Goal: Information Seeking & Learning: Learn about a topic

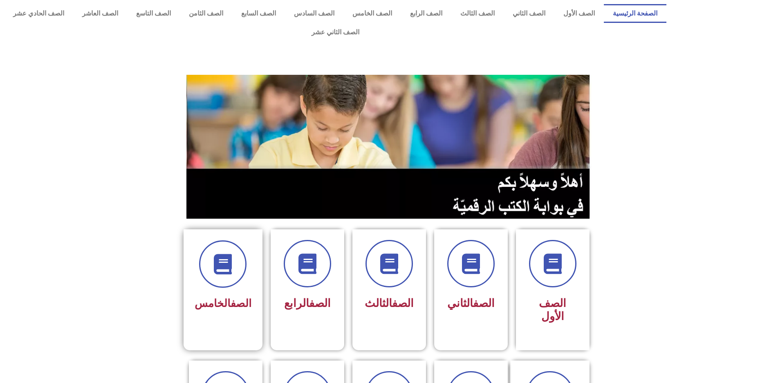
click at [244, 297] on link "الصف" at bounding box center [241, 303] width 21 height 12
click at [225, 253] on icon at bounding box center [223, 264] width 22 height 22
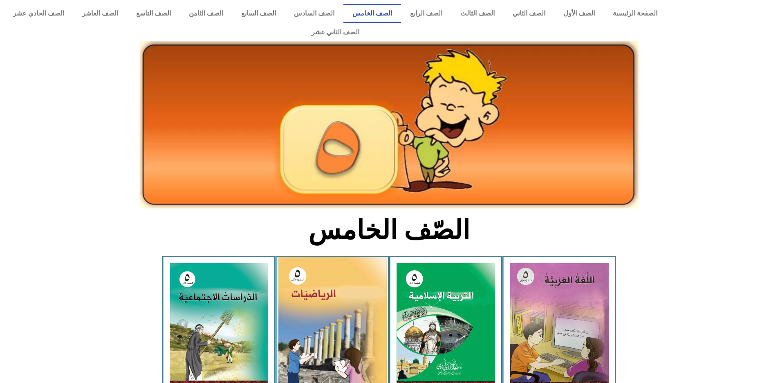
click at [316, 260] on img at bounding box center [332, 325] width 109 height 137
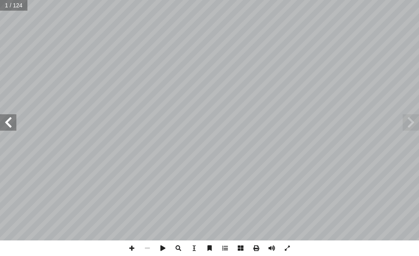
click at [8, 120] on span at bounding box center [8, 122] width 16 height 16
click at [7, 120] on span at bounding box center [8, 122] width 16 height 16
click at [11, 10] on input "text" at bounding box center [16, 5] width 32 height 11
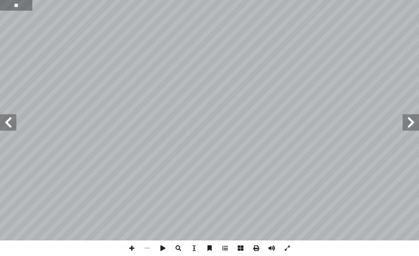
type input "**"
click at [8, 119] on span at bounding box center [8, 122] width 16 height 16
click at [133, 247] on span at bounding box center [132, 248] width 16 height 16
click at [4, 121] on span at bounding box center [8, 122] width 16 height 16
